Goal: Navigation & Orientation: Locate item on page

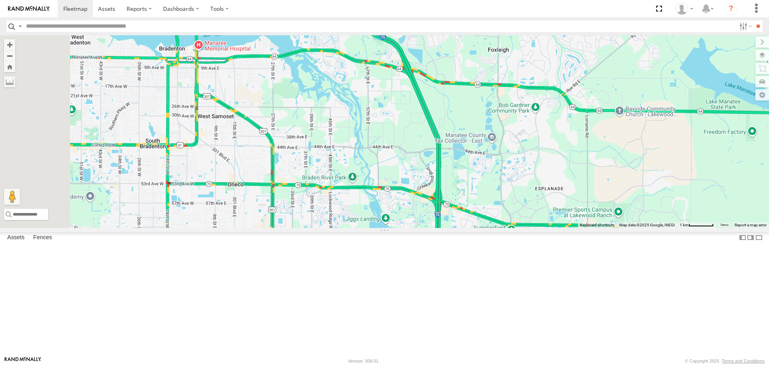
click at [400, 357] on body at bounding box center [384, 182] width 769 height 365
click at [0, 0] on div at bounding box center [0, 0] width 0 height 0
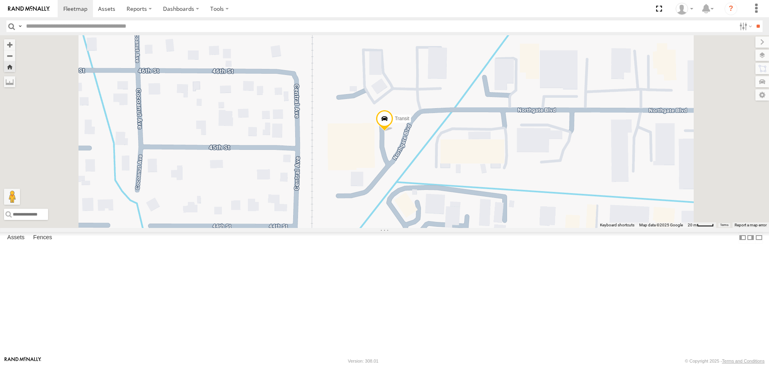
click at [393, 132] on span at bounding box center [384, 121] width 18 height 22
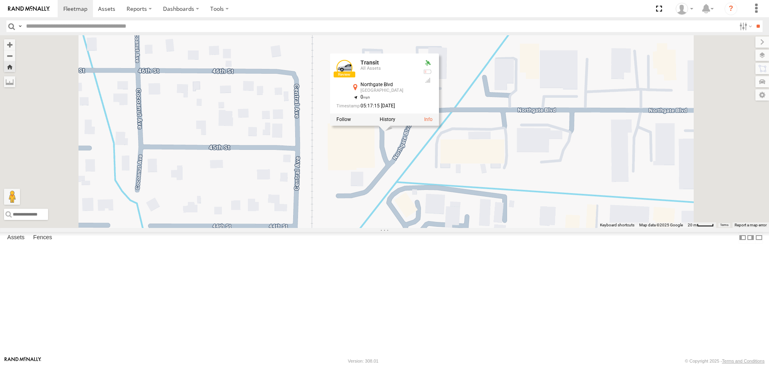
click at [0, 0] on link at bounding box center [0, 0] width 0 height 0
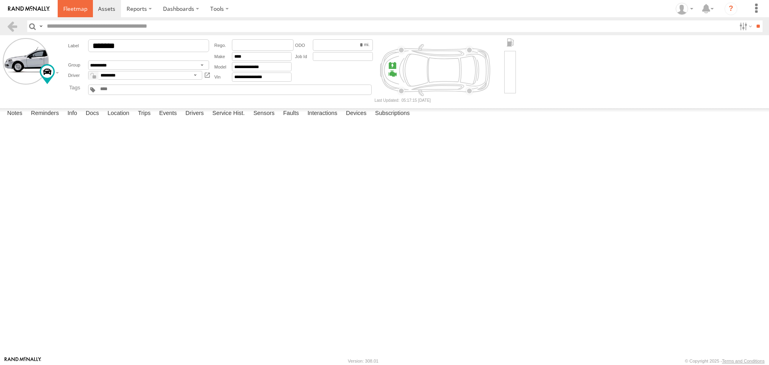
click at [73, 15] on link at bounding box center [75, 8] width 35 height 17
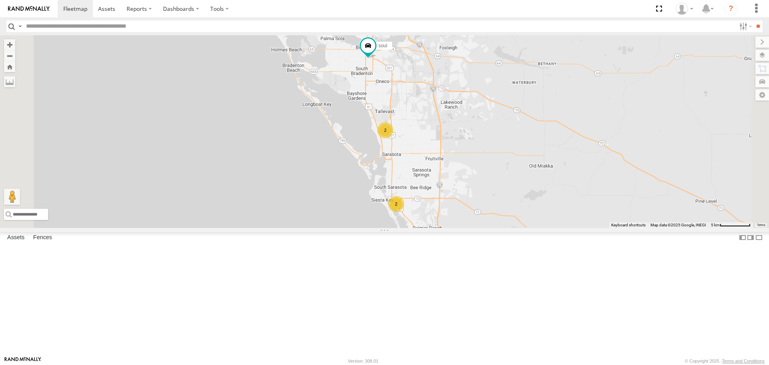
click at [0, 0] on div at bounding box center [0, 0] width 0 height 0
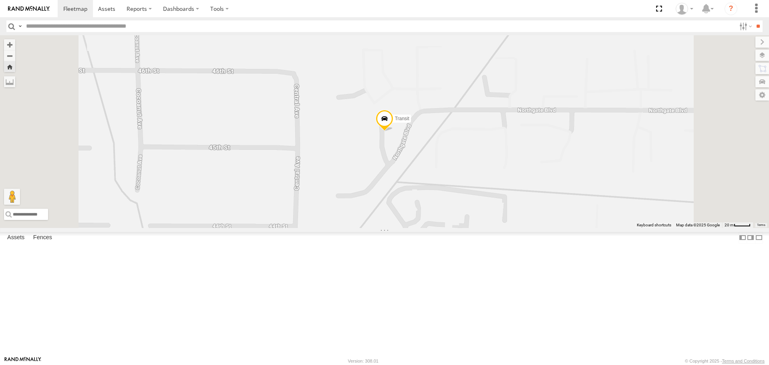
click at [393, 132] on span at bounding box center [384, 121] width 18 height 22
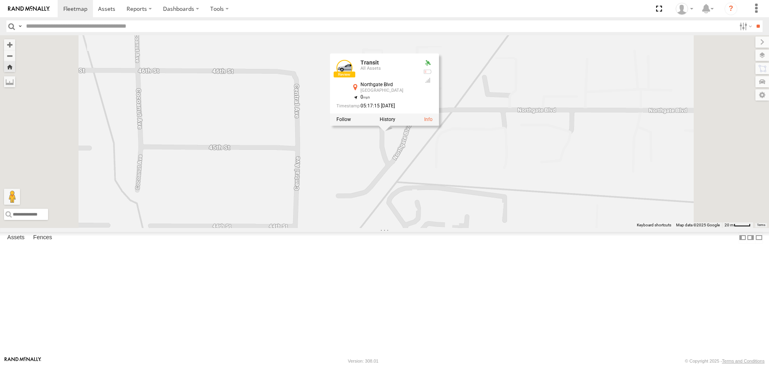
click at [352, 76] on link at bounding box center [344, 68] width 16 height 16
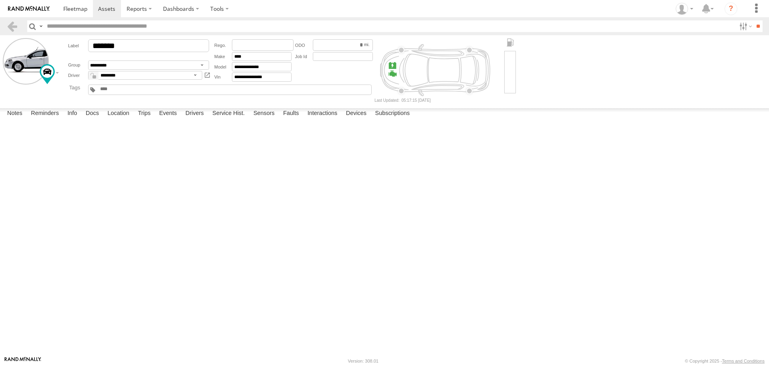
click at [510, 73] on div at bounding box center [510, 72] width 12 height 42
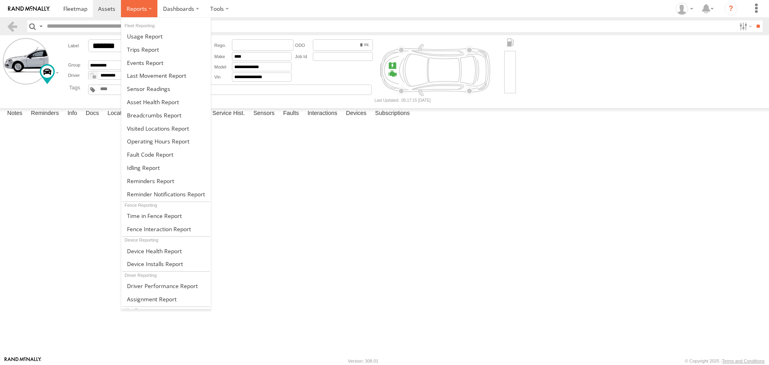
click at [143, 12] on span at bounding box center [136, 9] width 20 height 8
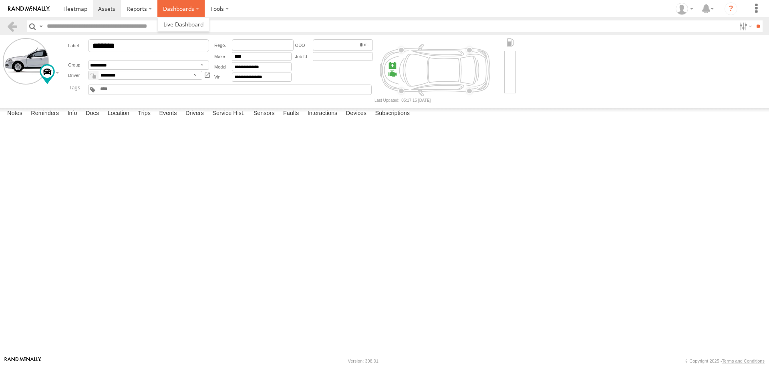
click at [183, 10] on label "Dashboards" at bounding box center [180, 8] width 47 height 17
click at [217, 9] on label at bounding box center [220, 8] width 30 height 17
click at [76, 8] on span at bounding box center [75, 9] width 24 height 8
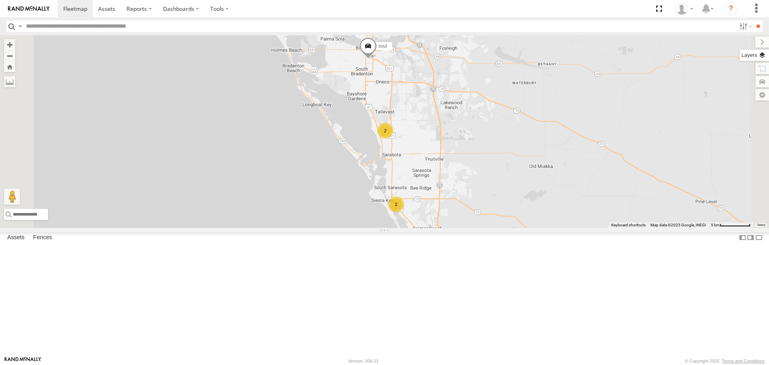
click at [757, 56] on label at bounding box center [753, 55] width 29 height 11
click at [0, 0] on label at bounding box center [0, 0] width 0 height 0
click at [0, 0] on span "Roadmap" at bounding box center [0, 0] width 0 height 0
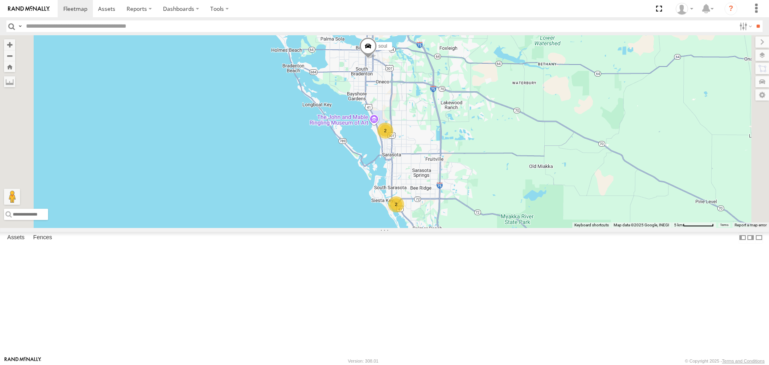
click at [0, 0] on link at bounding box center [0, 0] width 0 height 0
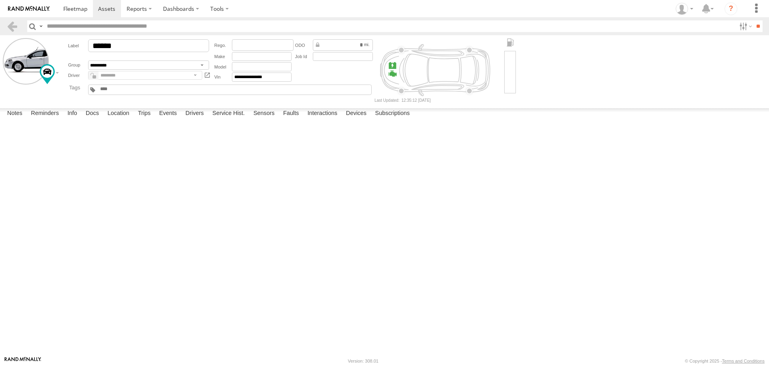
click at [0, 0] on label at bounding box center [0, 0] width 0 height 0
drag, startPoint x: 457, startPoint y: 218, endPoint x: 450, endPoint y: 217, distance: 6.5
click at [0, 0] on button "Proceed" at bounding box center [0, 0] width 0 height 0
click at [72, 9] on span at bounding box center [75, 9] width 24 height 8
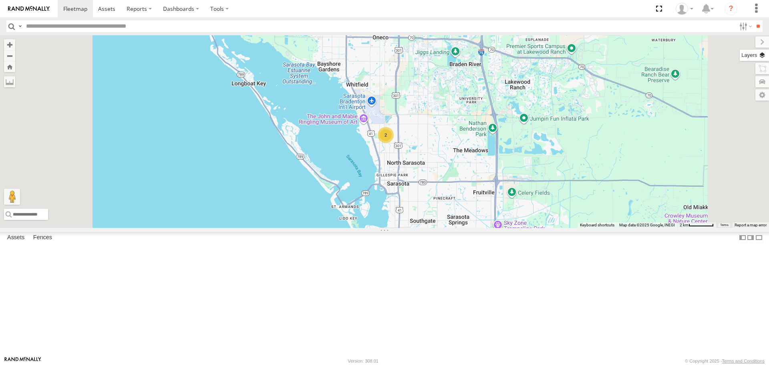
click at [762, 50] on label at bounding box center [753, 55] width 29 height 11
click at [0, 0] on span "Basemaps" at bounding box center [0, 0] width 0 height 0
click at [0, 0] on span "Overlays" at bounding box center [0, 0] width 0 height 0
click at [0, 0] on span "Traffic" at bounding box center [0, 0] width 0 height 0
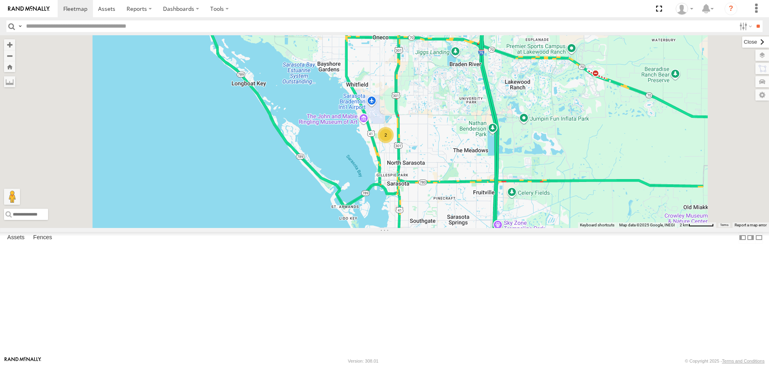
click at [742, 41] on label at bounding box center [755, 41] width 27 height 11
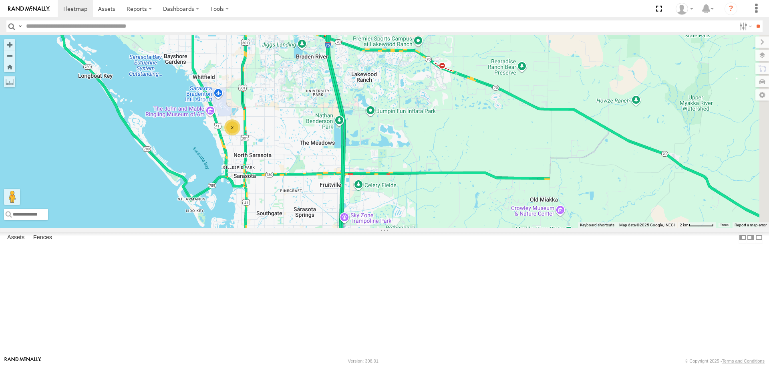
drag, startPoint x: 543, startPoint y: 174, endPoint x: 390, endPoint y: 167, distance: 153.5
click at [390, 167] on div "[PERSON_NAME] 2 soul [PERSON_NAME]" at bounding box center [384, 131] width 769 height 192
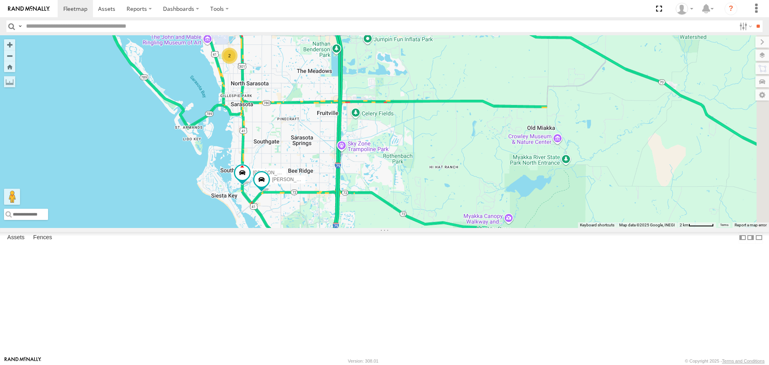
drag, startPoint x: 353, startPoint y: 350, endPoint x: 351, endPoint y: 279, distance: 71.3
click at [351, 227] on div "[PERSON_NAME] 2 soul [PERSON_NAME]" at bounding box center [384, 131] width 769 height 192
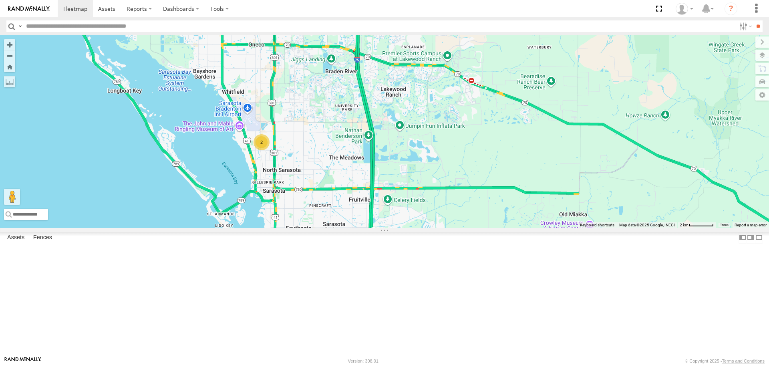
drag, startPoint x: 382, startPoint y: 181, endPoint x: 396, endPoint y: 221, distance: 42.3
click at [396, 221] on div "[PERSON_NAME] 2 soul [PERSON_NAME]" at bounding box center [384, 131] width 769 height 192
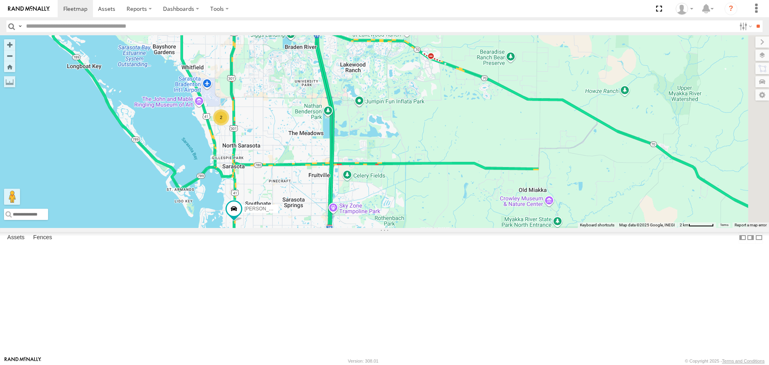
drag, startPoint x: 344, startPoint y: 264, endPoint x: 300, endPoint y: 239, distance: 50.9
click at [300, 227] on div "[PERSON_NAME] 2 soul [PERSON_NAME]" at bounding box center [384, 131] width 769 height 192
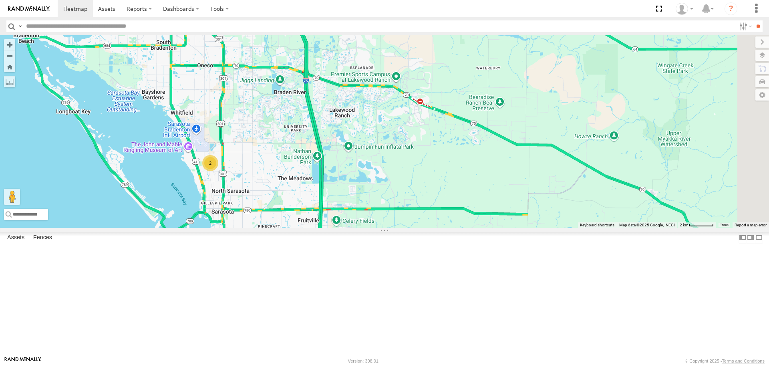
drag, startPoint x: 296, startPoint y: 136, endPoint x: 283, endPoint y: 199, distance: 63.8
click at [283, 199] on div "[PERSON_NAME] 2 soul [PERSON_NAME]" at bounding box center [384, 131] width 769 height 192
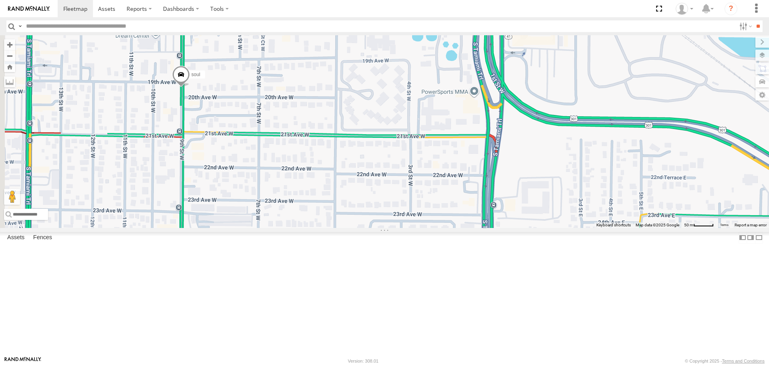
drag, startPoint x: 261, startPoint y: 120, endPoint x: 321, endPoint y: 147, distance: 65.8
click at [321, 147] on div "[PERSON_NAME] soul [PERSON_NAME]" at bounding box center [384, 131] width 769 height 192
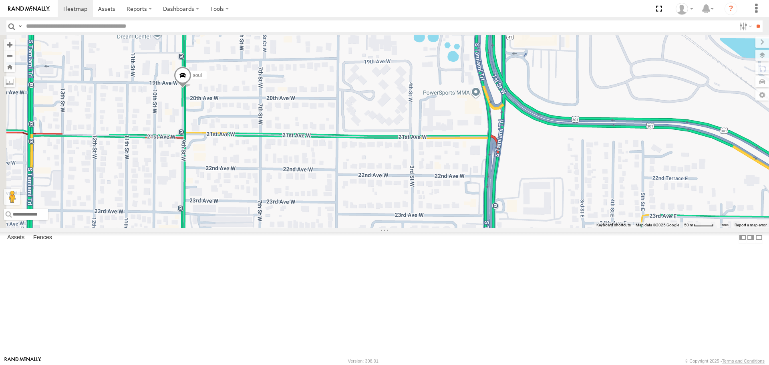
click at [191, 88] on span at bounding box center [183, 77] width 18 height 22
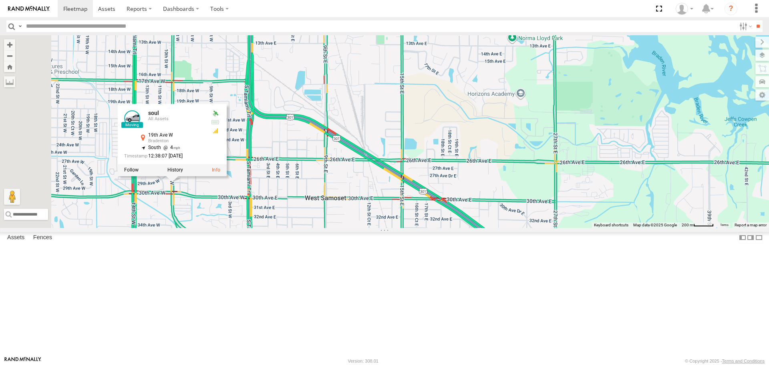
click at [297, 227] on div "[PERSON_NAME] soul [PERSON_NAME] soul All Assets [GEOGRAPHIC_DATA] 27.47488 , -…" at bounding box center [384, 131] width 769 height 192
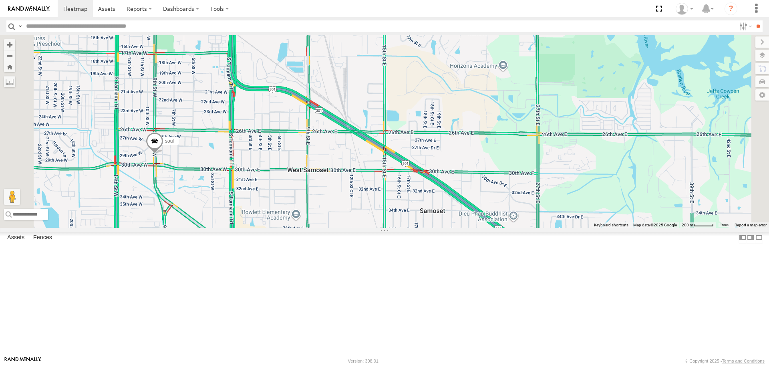
drag, startPoint x: 297, startPoint y: 274, endPoint x: 242, endPoint y: 190, distance: 100.4
click at [243, 193] on div "[PERSON_NAME] soul [PERSON_NAME]" at bounding box center [384, 131] width 769 height 192
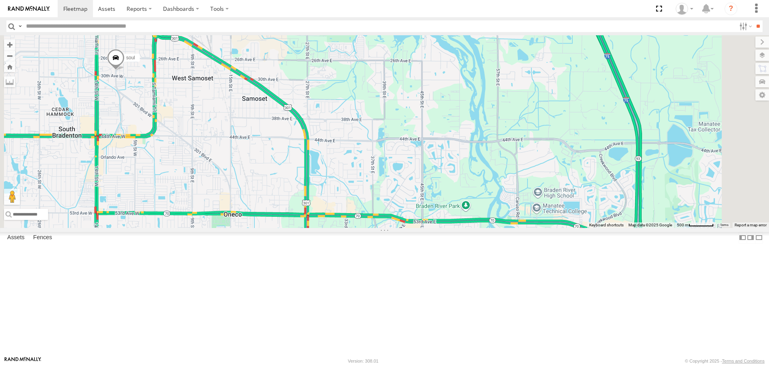
drag, startPoint x: 280, startPoint y: 291, endPoint x: 271, endPoint y: 195, distance: 96.8
click at [249, 185] on div "[PERSON_NAME] soul [PERSON_NAME]" at bounding box center [384, 131] width 769 height 192
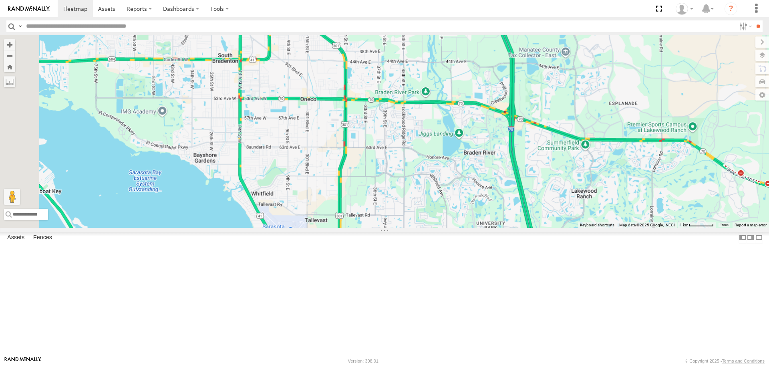
drag, startPoint x: 300, startPoint y: 216, endPoint x: 395, endPoint y: 138, distance: 122.9
click at [395, 138] on div "[PERSON_NAME] soul [PERSON_NAME]" at bounding box center [384, 131] width 769 height 192
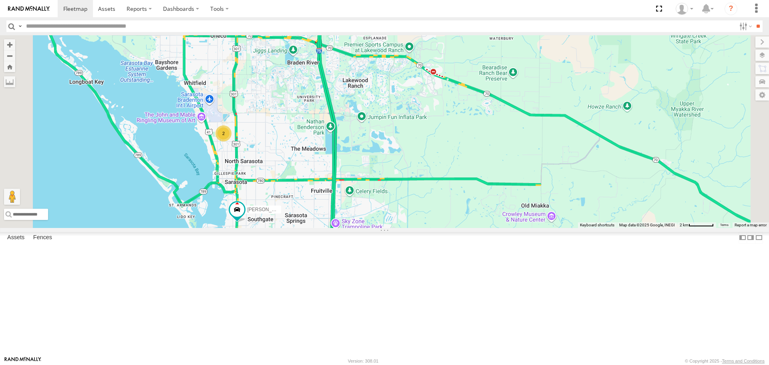
drag, startPoint x: 359, startPoint y: 271, endPoint x: 302, endPoint y: 269, distance: 57.3
click at [302, 227] on div "[PERSON_NAME] soul [PERSON_NAME] 2" at bounding box center [384, 131] width 769 height 192
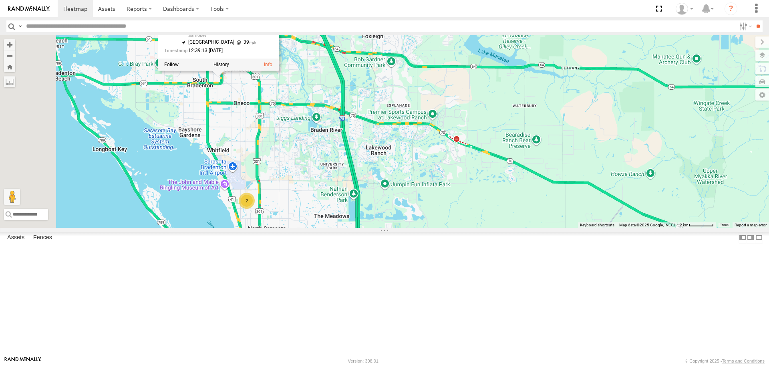
drag, startPoint x: 325, startPoint y: 175, endPoint x: 330, endPoint y: 201, distance: 26.9
click at [330, 201] on div "[PERSON_NAME] soul [PERSON_NAME] 2 soul All Assets US-[STREET_ADDRESS][GEOGRAPH…" at bounding box center [384, 131] width 769 height 192
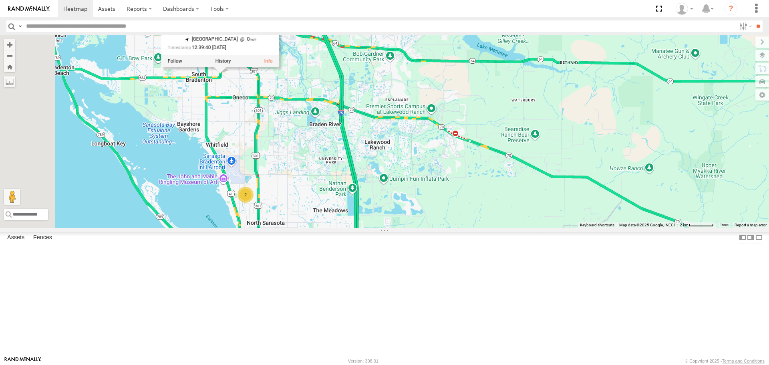
drag, startPoint x: 361, startPoint y: 245, endPoint x: 355, endPoint y: 203, distance: 42.5
click at [355, 203] on div "[PERSON_NAME] soul [PERSON_NAME] 2 soul All Assets US-[STREET_ADDRESS][GEOGRAPH…" at bounding box center [384, 131] width 769 height 192
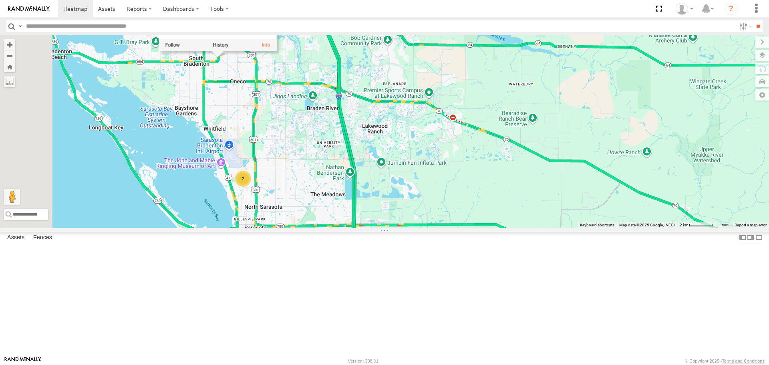
click at [423, 89] on div "[PERSON_NAME] soul [PERSON_NAME] 2 soul All Assets US-[STREET_ADDRESS][GEOGRAPH…" at bounding box center [384, 131] width 769 height 192
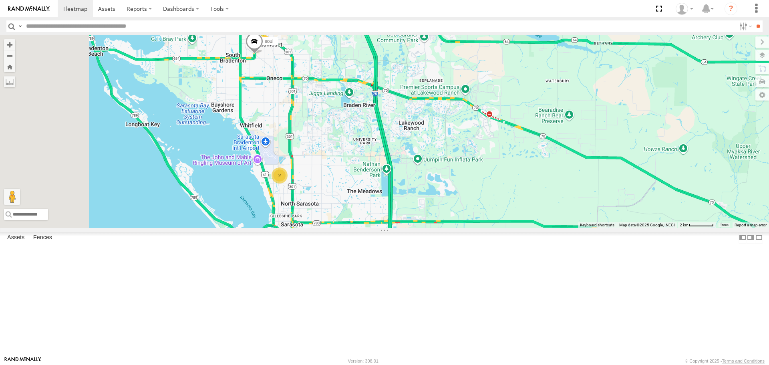
drag, startPoint x: 386, startPoint y: 242, endPoint x: 424, endPoint y: 239, distance: 38.2
click at [424, 227] on div "[PERSON_NAME] soul [PERSON_NAME] 2" at bounding box center [384, 131] width 769 height 192
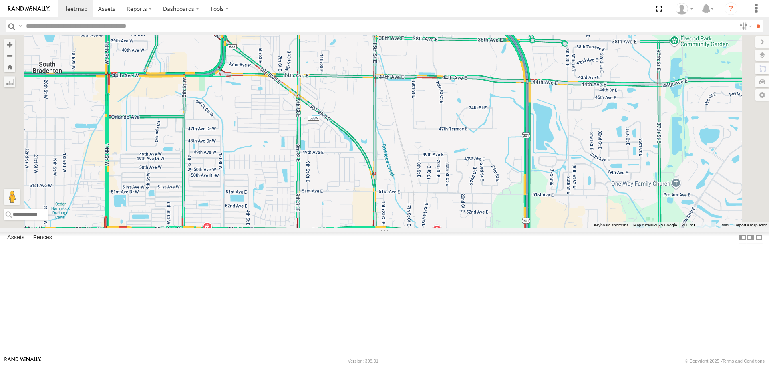
drag, startPoint x: 469, startPoint y: 245, endPoint x: 422, endPoint y: 253, distance: 47.6
click at [422, 227] on div "[PERSON_NAME]" at bounding box center [384, 131] width 769 height 192
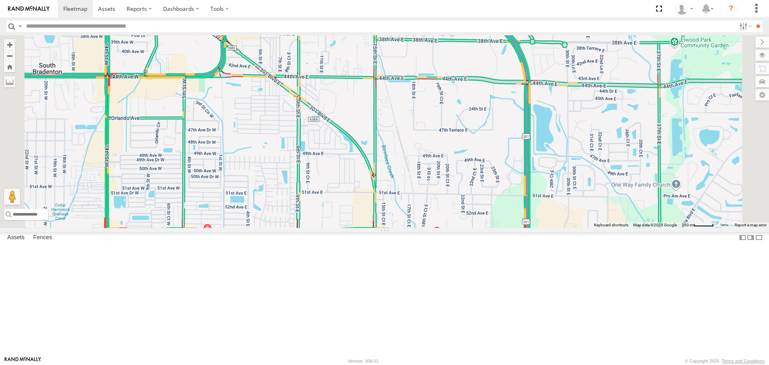
click at [227, 38] on span at bounding box center [219, 27] width 18 height 22
click at [353, 160] on div "[PERSON_NAME] soul soul All Assets [STREET_ADDRESS][GEOGRAPHIC_DATA] 27.46601 ,…" at bounding box center [384, 131] width 769 height 192
click at [306, 227] on div "[PERSON_NAME]" at bounding box center [384, 131] width 769 height 192
click at [255, 203] on button "Close" at bounding box center [245, 193] width 19 height 19
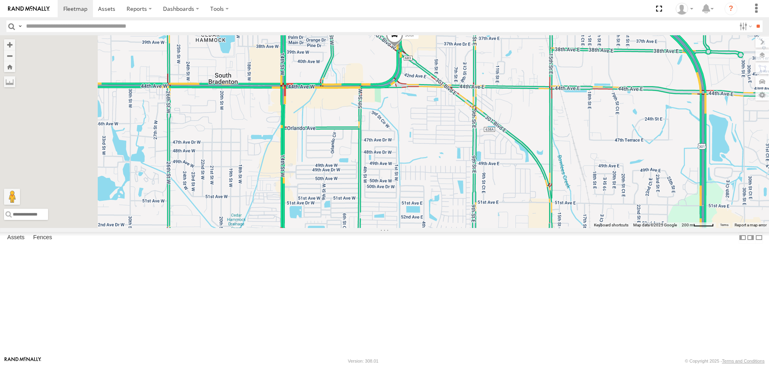
drag, startPoint x: 344, startPoint y: 249, endPoint x: 533, endPoint y: 259, distance: 189.2
click at [533, 227] on div "[PERSON_NAME]" at bounding box center [384, 131] width 769 height 192
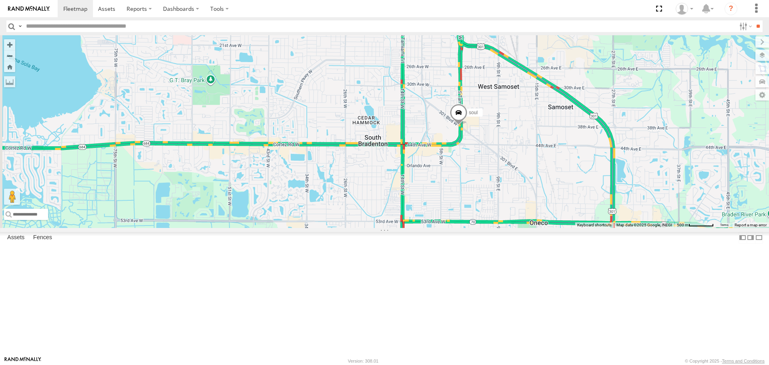
drag, startPoint x: 511, startPoint y: 240, endPoint x: 562, endPoint y: 252, distance: 52.2
click at [562, 227] on div "[PERSON_NAME]" at bounding box center [384, 131] width 769 height 192
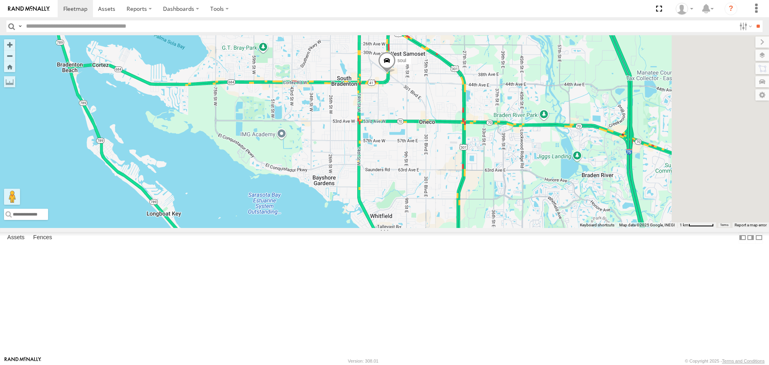
drag, startPoint x: 562, startPoint y: 252, endPoint x: 484, endPoint y: 164, distance: 117.7
click at [484, 164] on div "[PERSON_NAME]" at bounding box center [384, 131] width 769 height 192
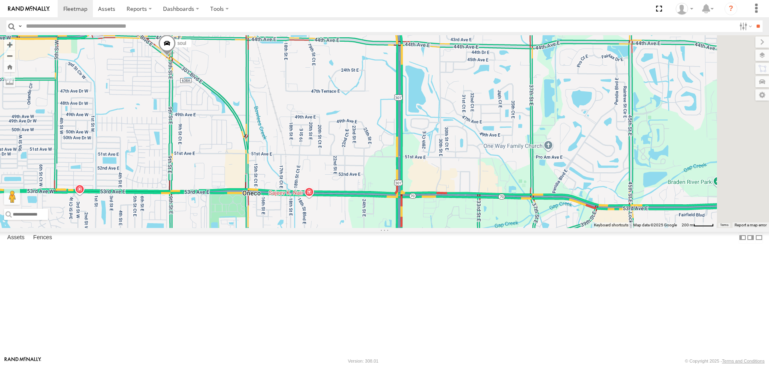
drag, startPoint x: 528, startPoint y: 213, endPoint x: 259, endPoint y: 166, distance: 273.0
click at [259, 166] on div "[PERSON_NAME]" at bounding box center [384, 131] width 769 height 192
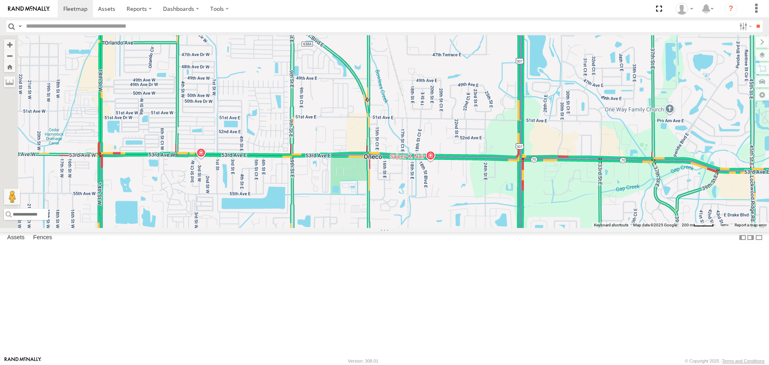
drag, startPoint x: 320, startPoint y: 170, endPoint x: 369, endPoint y: 162, distance: 49.9
click at [369, 162] on div "[PERSON_NAME]" at bounding box center [384, 131] width 769 height 192
click at [303, 219] on div "[PERSON_NAME]" at bounding box center [384, 131] width 769 height 192
click at [301, 216] on div "[PERSON_NAME]" at bounding box center [384, 131] width 769 height 192
click at [300, 215] on div "[PERSON_NAME]" at bounding box center [384, 131] width 769 height 192
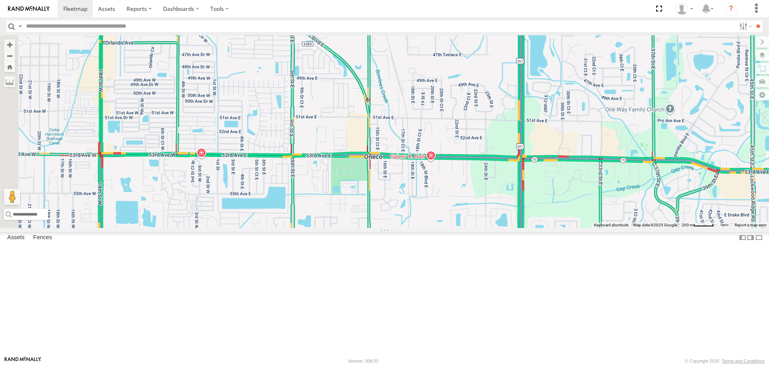
click at [529, 219] on div "[PERSON_NAME]" at bounding box center [384, 131] width 769 height 192
click at [460, 124] on div "[PERSON_NAME]" at bounding box center [423, 121] width 72 height 6
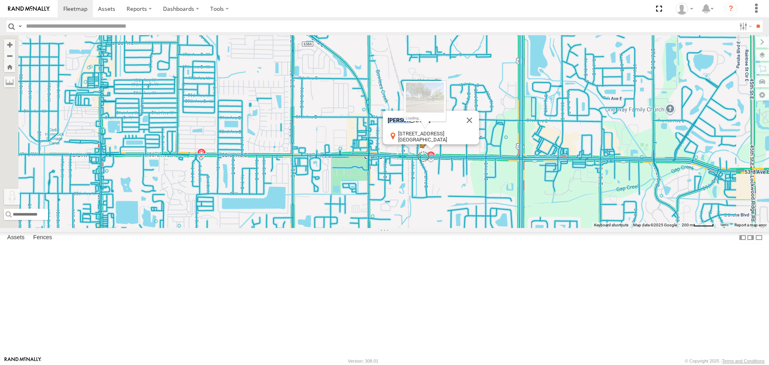
drag, startPoint x: 211, startPoint y: 326, endPoint x: 526, endPoint y: 220, distance: 331.9
click at [526, 220] on div "[PERSON_NAME] soul To activate drag with keyboard, press Alt + Enter. Once in k…" at bounding box center [384, 131] width 769 height 192
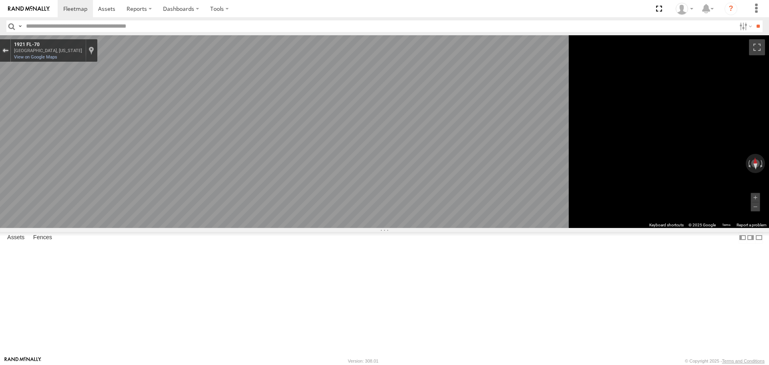
click at [10, 54] on button "Exit the Street View" at bounding box center [5, 50] width 10 height 11
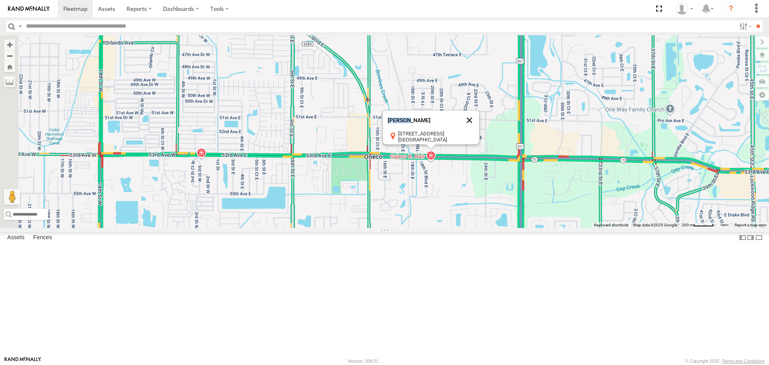
click at [479, 130] on button "Close" at bounding box center [469, 120] width 19 height 19
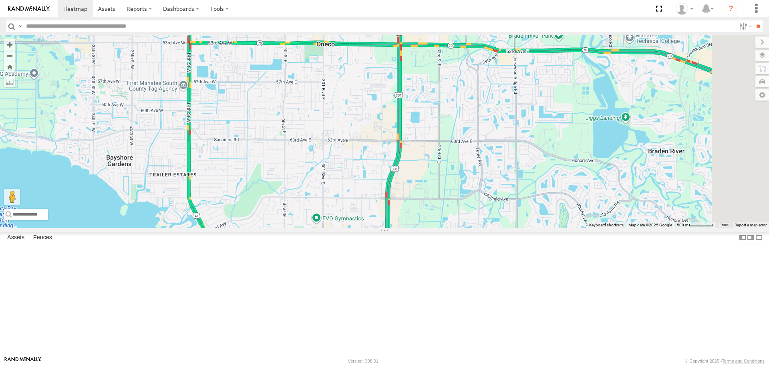
drag, startPoint x: 462, startPoint y: 274, endPoint x: 432, endPoint y: 164, distance: 113.7
click at [432, 165] on div "[PERSON_NAME] soul Loading..." at bounding box center [384, 131] width 769 height 192
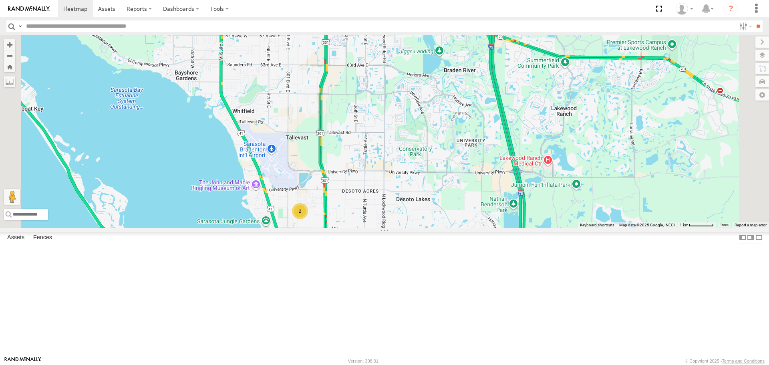
drag, startPoint x: 470, startPoint y: 261, endPoint x: 425, endPoint y: 179, distance: 93.5
click at [426, 181] on div "[PERSON_NAME] soul 2 Loading..." at bounding box center [384, 131] width 769 height 192
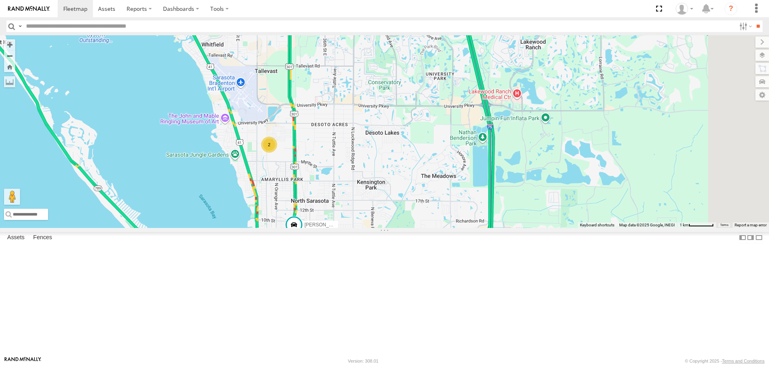
drag, startPoint x: 488, startPoint y: 277, endPoint x: 452, endPoint y: 201, distance: 83.8
click at [452, 201] on div "[PERSON_NAME] soul 2 Loading..." at bounding box center [384, 131] width 769 height 192
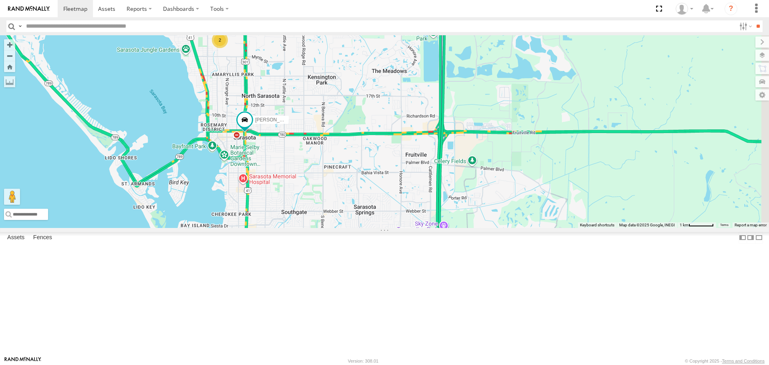
drag, startPoint x: 423, startPoint y: 196, endPoint x: 448, endPoint y: 240, distance: 50.7
click at [448, 227] on div "[PERSON_NAME] soul 2 Loading..." at bounding box center [384, 131] width 769 height 192
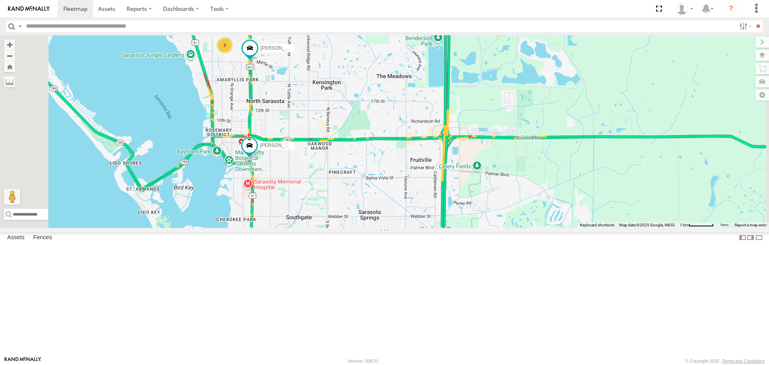
click at [0, 0] on div "[PERSON_NAME] Assets [GEOGRAPHIC_DATA] 27.3009 -82.53039 Video [PERSON_NAME] Al…" at bounding box center [0, 0] width 0 height 0
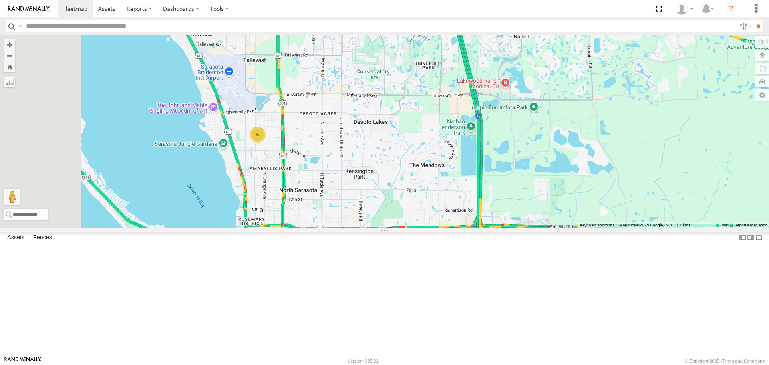
drag, startPoint x: 353, startPoint y: 137, endPoint x: 383, endPoint y: 229, distance: 96.8
click at [383, 227] on div "5 Loading..." at bounding box center [384, 131] width 769 height 192
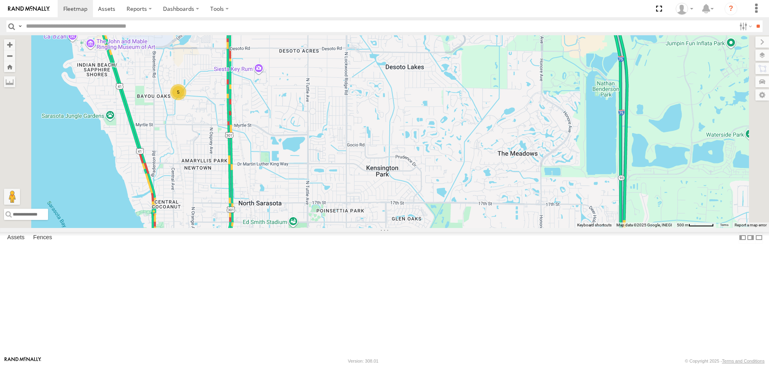
drag, startPoint x: 392, startPoint y: 204, endPoint x: 339, endPoint y: 164, distance: 66.0
click at [339, 164] on div "5 Loading..." at bounding box center [384, 131] width 769 height 192
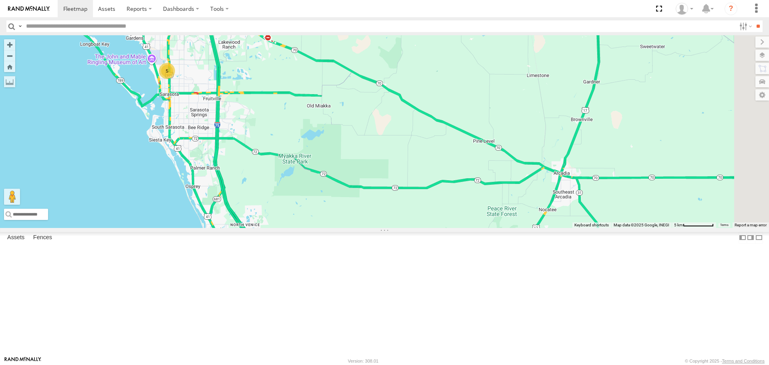
drag, startPoint x: 565, startPoint y: 330, endPoint x: 443, endPoint y: 291, distance: 128.5
click at [443, 227] on div "5 Loading..." at bounding box center [384, 131] width 769 height 192
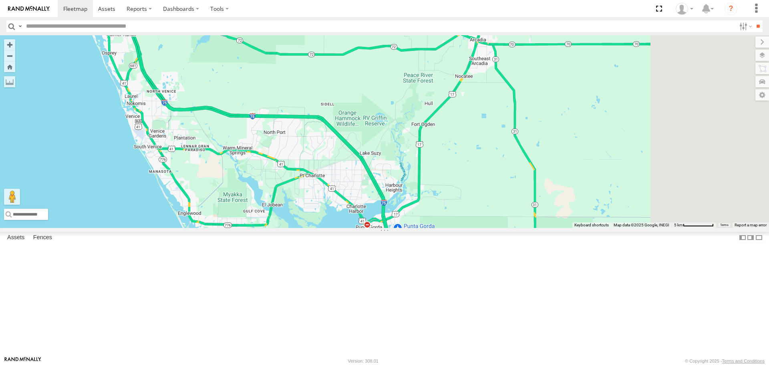
drag, startPoint x: 495, startPoint y: 274, endPoint x: 368, endPoint y: 64, distance: 245.5
click at [369, 64] on div "5 Loading..." at bounding box center [384, 131] width 769 height 192
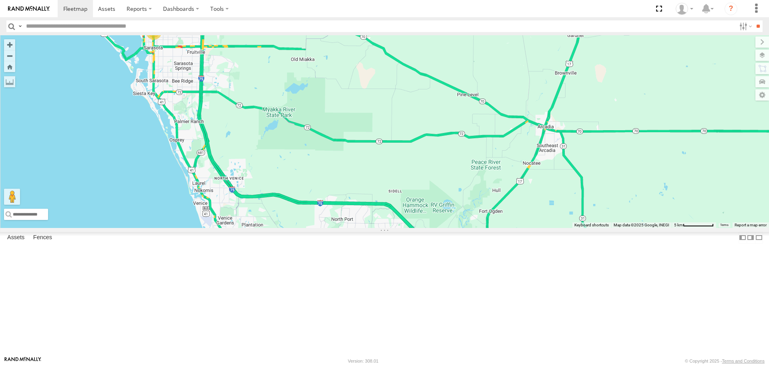
drag, startPoint x: 387, startPoint y: 172, endPoint x: 420, endPoint y: 227, distance: 64.8
click at [420, 227] on div "5 Loading..." at bounding box center [384, 131] width 769 height 192
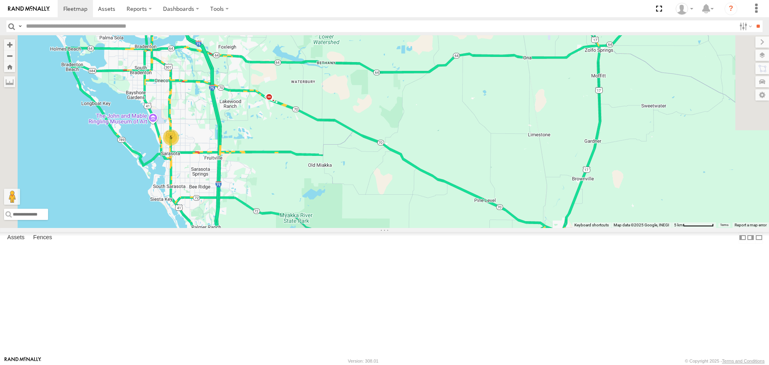
drag, startPoint x: 389, startPoint y: 231, endPoint x: 394, endPoint y: 252, distance: 21.9
click at [394, 227] on div "5 Loading..." at bounding box center [384, 131] width 769 height 192
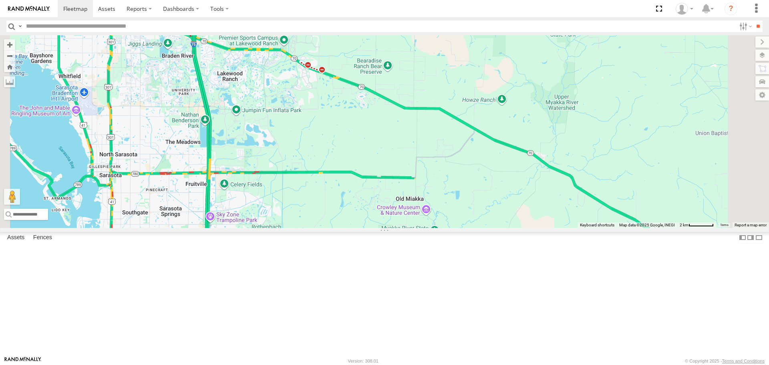
drag, startPoint x: 385, startPoint y: 235, endPoint x: 411, endPoint y: 127, distance: 111.1
click at [412, 128] on div "Loading..." at bounding box center [384, 131] width 769 height 192
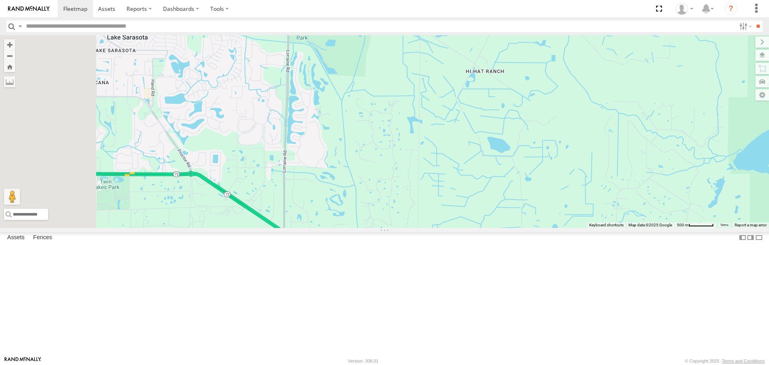
drag, startPoint x: 369, startPoint y: 192, endPoint x: 471, endPoint y: 199, distance: 101.9
click at [471, 199] on div "Loading..." at bounding box center [384, 131] width 769 height 192
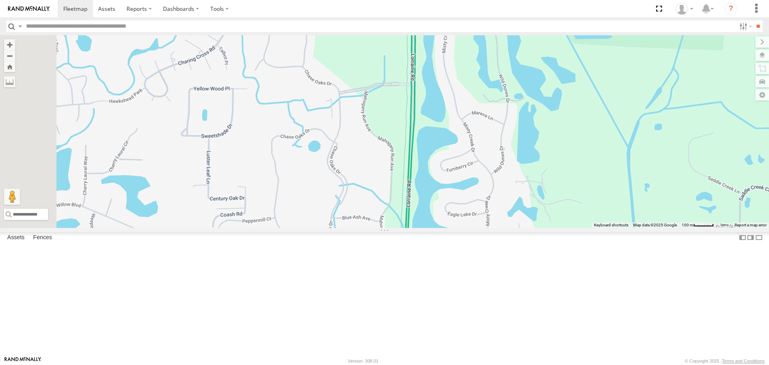
drag, startPoint x: 332, startPoint y: 138, endPoint x: 373, endPoint y: 226, distance: 97.4
click at [373, 226] on div "Loading..." at bounding box center [384, 131] width 769 height 192
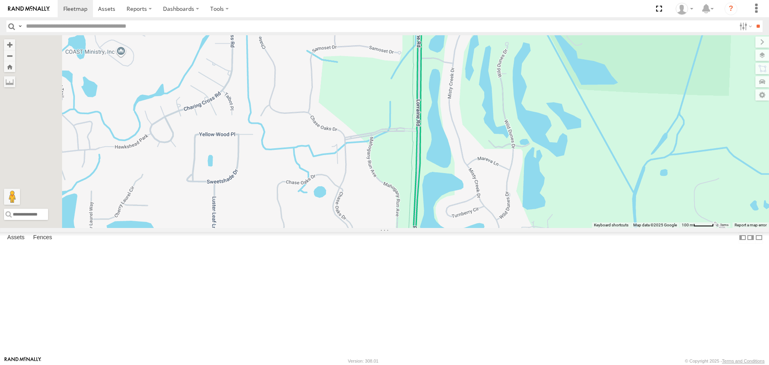
drag, startPoint x: 357, startPoint y: 182, endPoint x: 357, endPoint y: 289, distance: 106.9
click at [357, 227] on div "Loading..." at bounding box center [384, 131] width 769 height 192
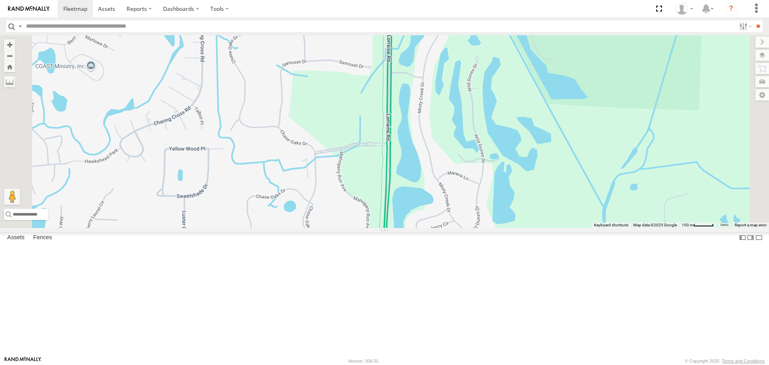
drag, startPoint x: 359, startPoint y: 135, endPoint x: 347, endPoint y: 116, distance: 22.1
click at [347, 100] on div "Loading..." at bounding box center [384, 131] width 769 height 192
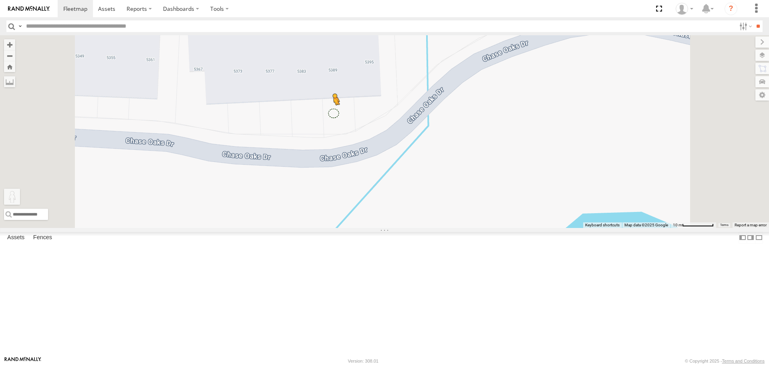
drag, startPoint x: 213, startPoint y: 321, endPoint x: 435, endPoint y: 177, distance: 263.9
click at [435, 177] on div "To activate drag with keyboard, press Alt + Enter. Once in keyboard drag state,…" at bounding box center [384, 131] width 769 height 192
drag, startPoint x: 209, startPoint y: 322, endPoint x: 444, endPoint y: 221, distance: 256.2
click at [444, 221] on div "To activate drag with keyboard, press Alt + Enter. Once in keyboard drag state,…" at bounding box center [384, 131] width 769 height 192
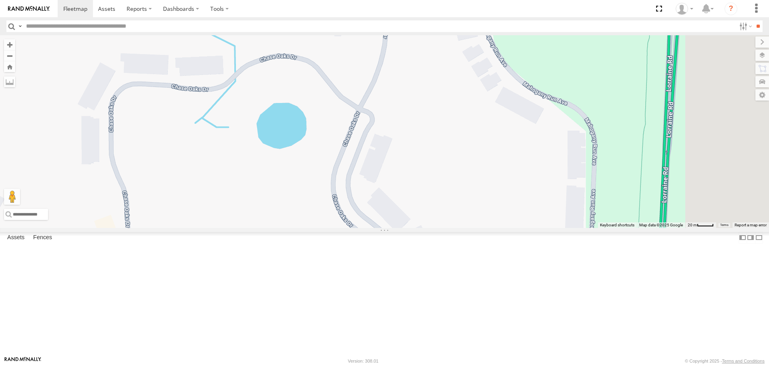
drag, startPoint x: 394, startPoint y: 219, endPoint x: 321, endPoint y: 208, distance: 73.7
click at [321, 208] on div "No data available." at bounding box center [384, 131] width 769 height 192
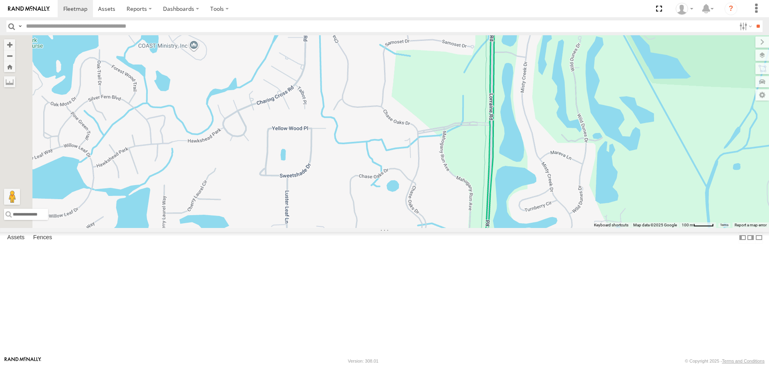
drag, startPoint x: 319, startPoint y: 247, endPoint x: 432, endPoint y: 165, distance: 140.2
click at [438, 174] on div "No data available." at bounding box center [384, 131] width 769 height 192
